Goal: Navigation & Orientation: Find specific page/section

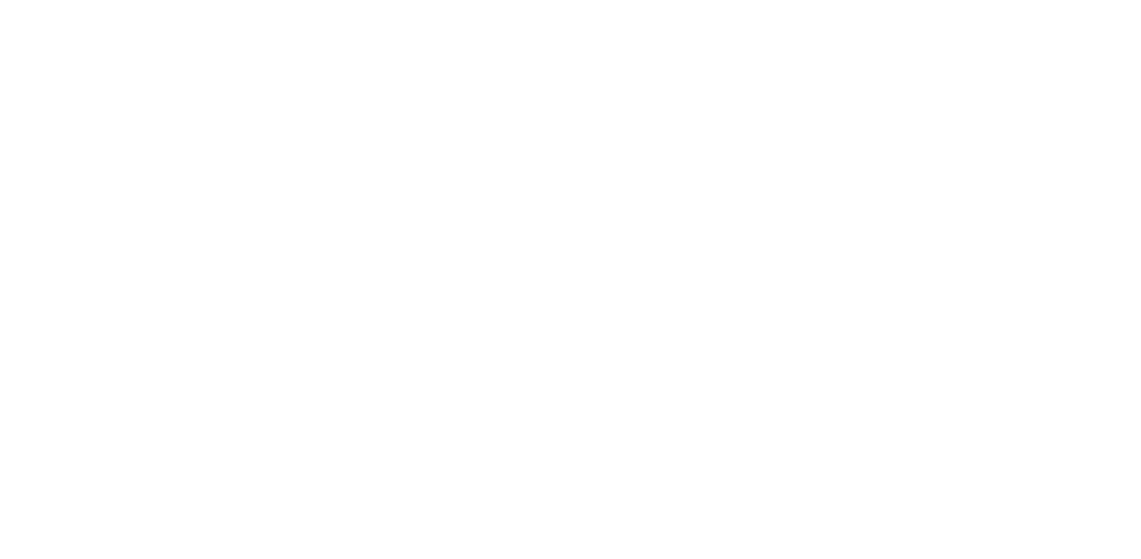
click at [494, 0] on html at bounding box center [570, 0] width 1141 height 0
